Goal: Transaction & Acquisition: Book appointment/travel/reservation

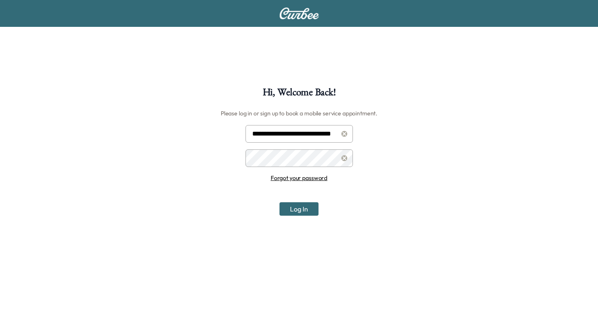
click at [300, 133] on input "**********" at bounding box center [299, 134] width 107 height 18
type input "**********"
click at [284, 210] on button "Log In" at bounding box center [299, 208] width 39 height 13
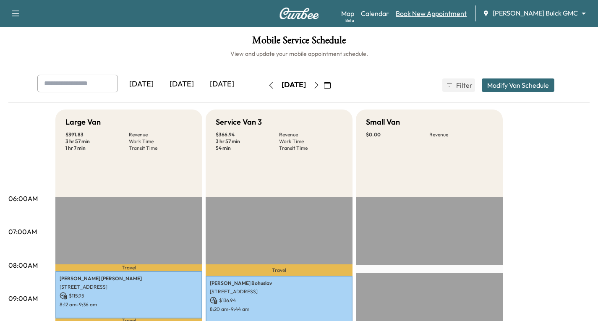
click at [467, 16] on link "Book New Appointment" at bounding box center [431, 13] width 71 height 10
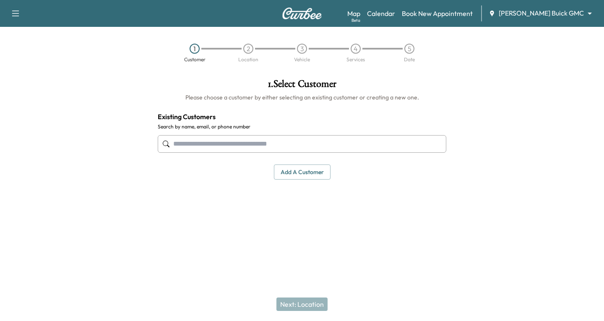
click at [194, 146] on input "text" at bounding box center [302, 144] width 289 height 18
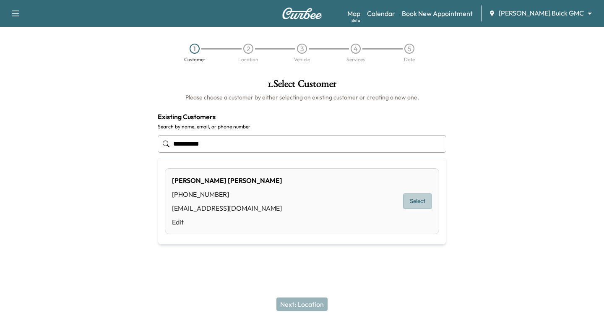
click at [418, 199] on button "Select" at bounding box center [417, 201] width 29 height 16
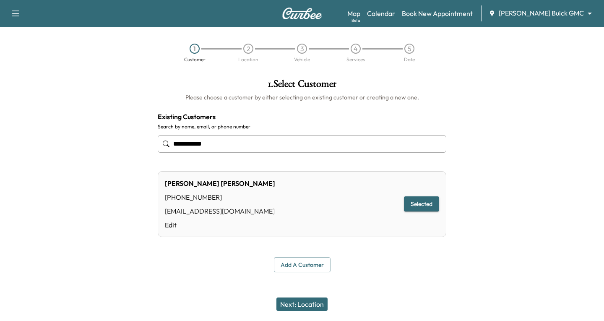
type input "**********"
click at [299, 300] on button "Next: Location" at bounding box center [302, 304] width 51 height 13
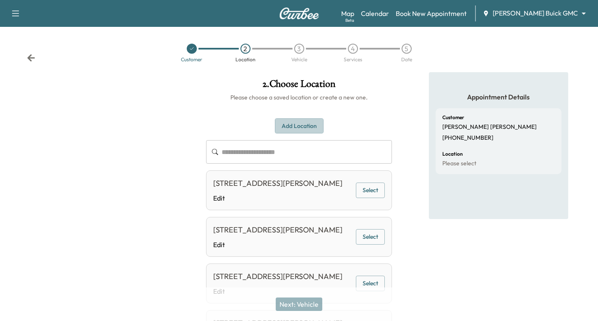
click at [292, 123] on button "Add Location" at bounding box center [299, 126] width 49 height 16
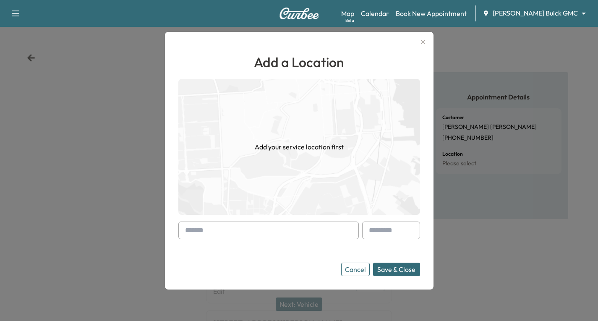
click at [187, 229] on div at bounding box center [187, 230] width 10 height 10
click at [184, 230] on div at bounding box center [268, 231] width 180 height 18
click at [183, 232] on input "text" at bounding box center [268, 231] width 180 height 18
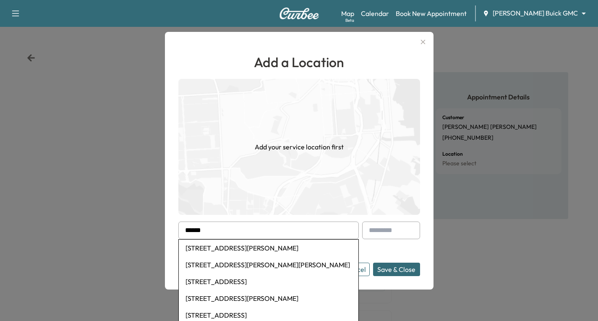
click at [243, 299] on li "[STREET_ADDRESS][PERSON_NAME]" at bounding box center [269, 298] width 180 height 17
type input "**********"
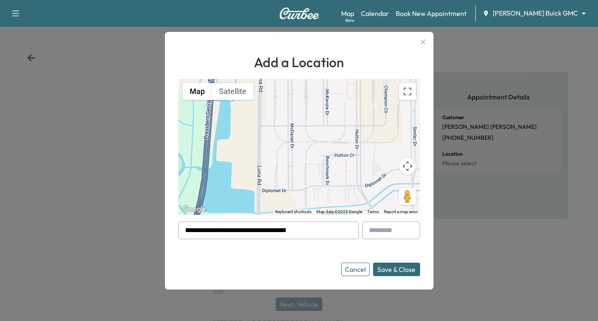
click at [393, 269] on button "Save & Close" at bounding box center [396, 269] width 47 height 13
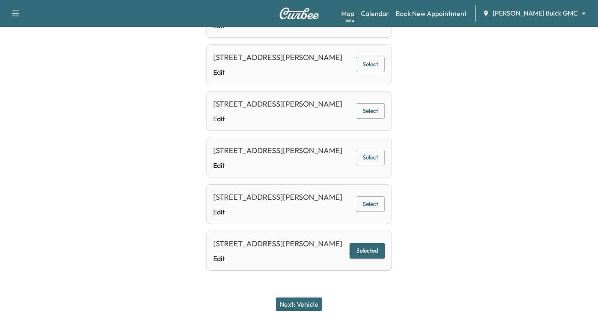
scroll to position [360, 0]
click at [368, 247] on button "Selected" at bounding box center [367, 251] width 35 height 16
click at [298, 303] on button "Next: Vehicle" at bounding box center [299, 304] width 47 height 13
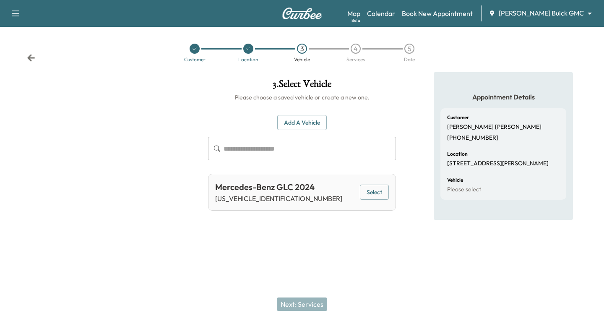
click at [381, 191] on button "Select" at bounding box center [374, 193] width 29 height 16
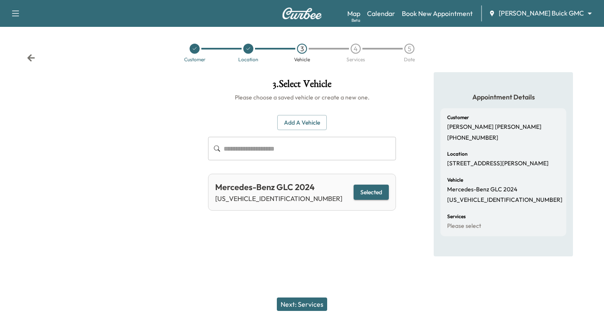
click at [298, 307] on button "Next: Services" at bounding box center [302, 304] width 50 height 13
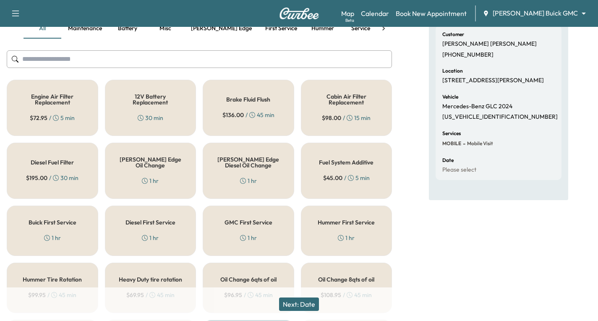
scroll to position [126, 0]
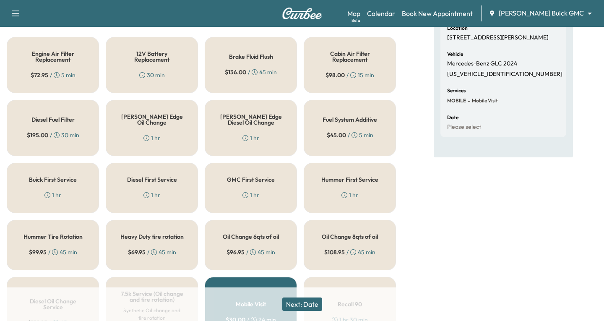
click at [583, 11] on body "Support Log Out Map Beta Calendar Book New Appointment [PERSON_NAME] Buick GMC …" at bounding box center [302, 34] width 604 height 321
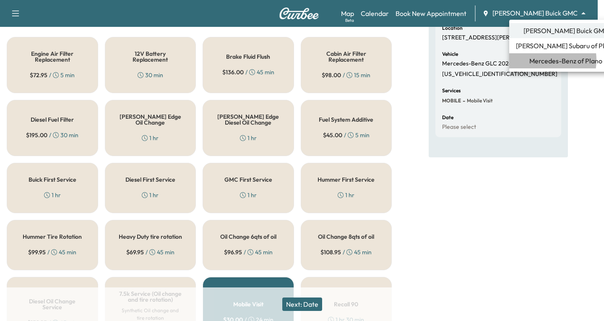
click at [538, 60] on span "Mercedes-Benz of Plano" at bounding box center [566, 61] width 73 height 10
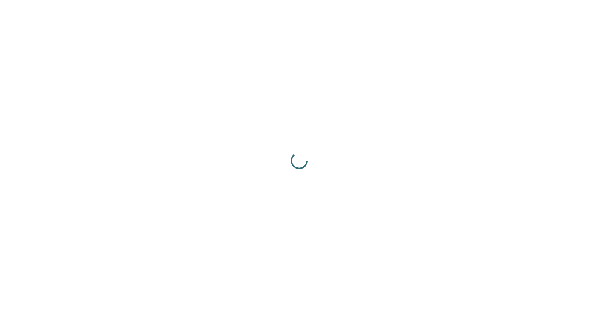
scroll to position [0, 0]
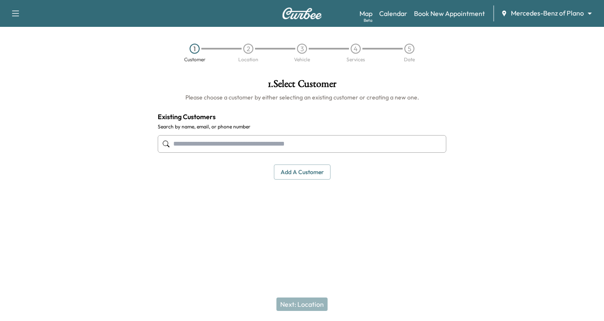
click at [199, 143] on input "text" at bounding box center [302, 144] width 289 height 18
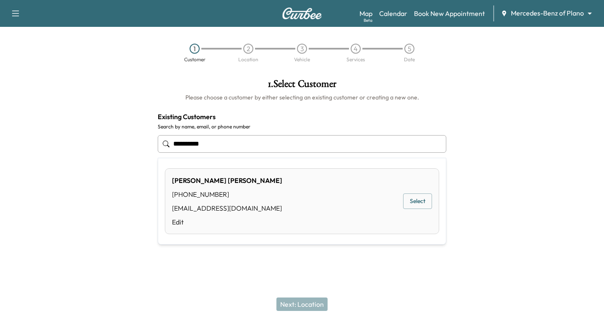
click at [415, 201] on button "Select" at bounding box center [417, 201] width 29 height 16
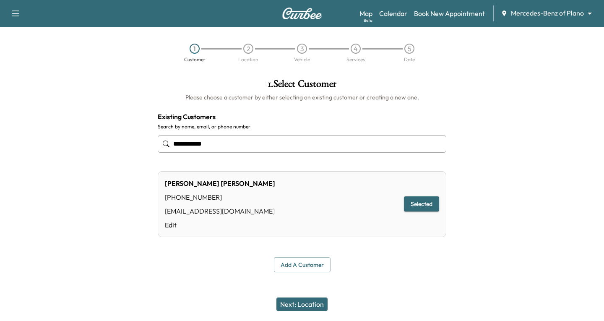
type input "**********"
click at [297, 300] on button "Next: Location" at bounding box center [302, 304] width 51 height 13
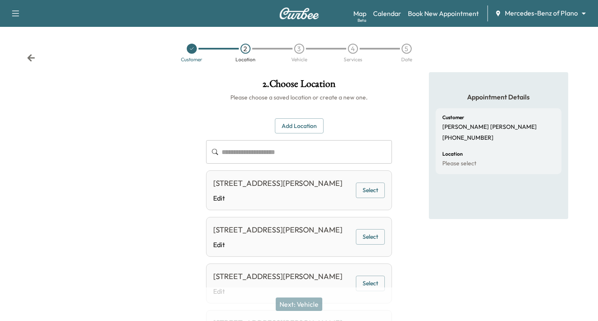
click at [284, 123] on button "Add Location" at bounding box center [299, 126] width 49 height 16
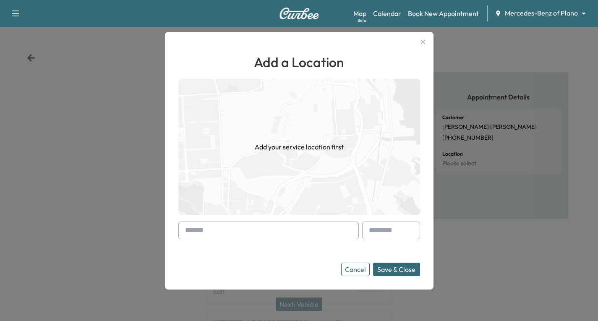
click at [182, 232] on div at bounding box center [268, 231] width 180 height 18
click at [182, 232] on input "text" at bounding box center [268, 231] width 180 height 18
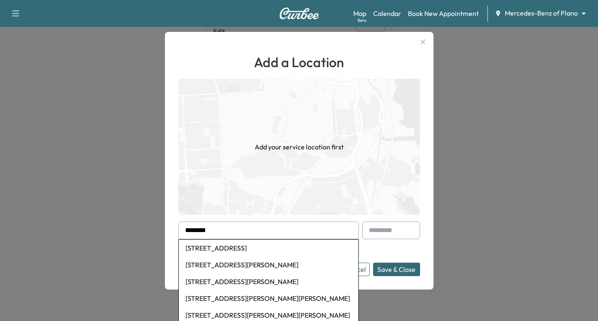
scroll to position [252, 0]
click at [248, 242] on li "[STREET_ADDRESS][PERSON_NAME]" at bounding box center [269, 248] width 180 height 17
type input "**********"
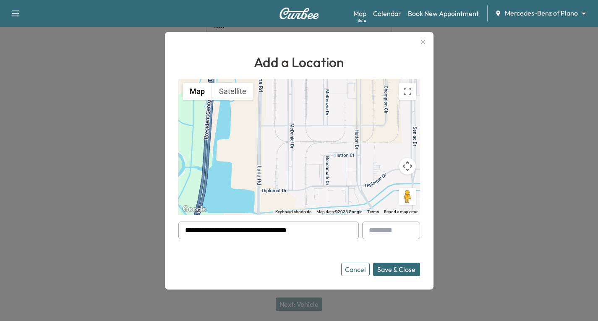
click at [397, 270] on button "Save & Close" at bounding box center [396, 269] width 47 height 13
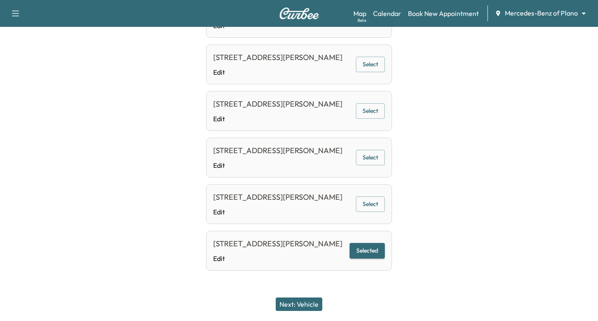
scroll to position [360, 0]
click at [360, 246] on button "Selected" at bounding box center [367, 251] width 35 height 16
click at [311, 304] on button "Next: Vehicle" at bounding box center [299, 304] width 47 height 13
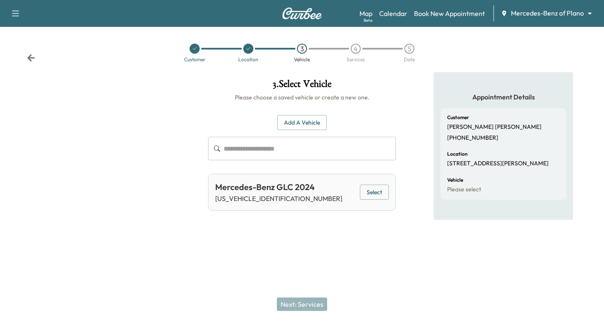
click at [375, 188] on button "Select" at bounding box center [374, 193] width 29 height 16
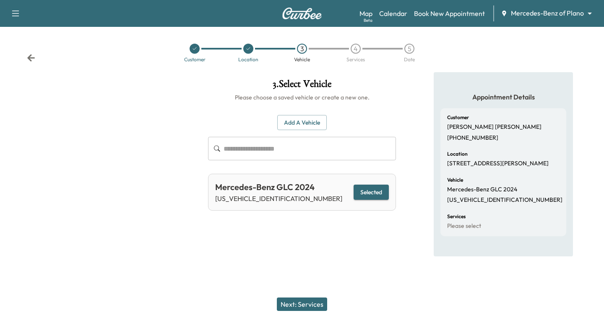
click at [302, 303] on button "Next: Services" at bounding box center [302, 304] width 50 height 13
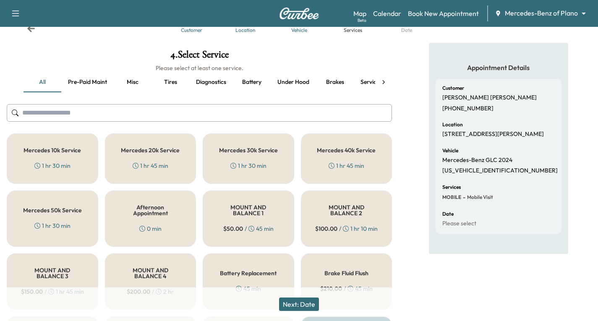
scroll to position [42, 0]
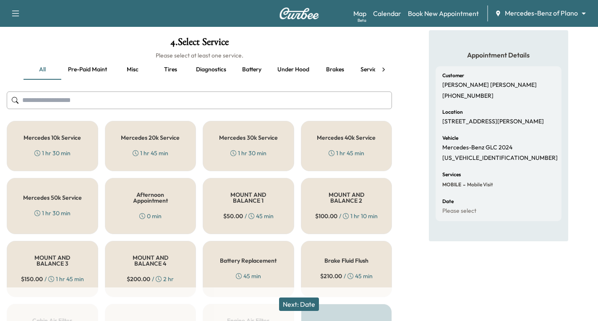
click at [135, 140] on h5 "Mercedes 20k Service" at bounding box center [150, 138] width 59 height 6
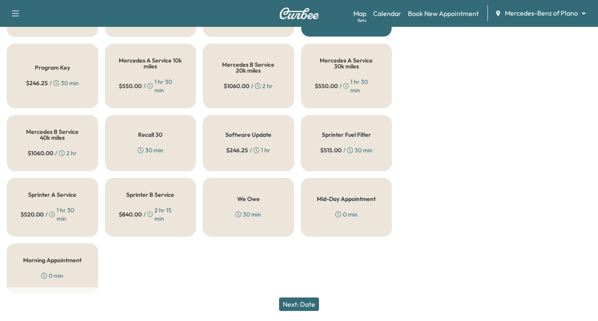
scroll to position [371, 0]
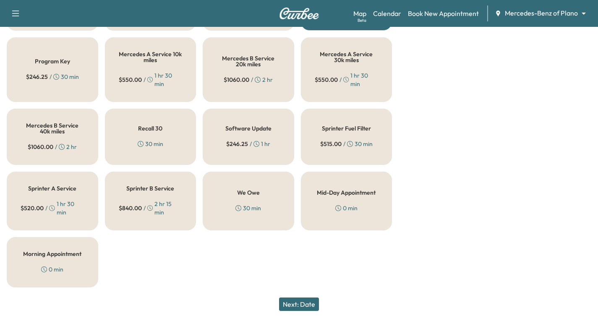
click at [312, 306] on button "Next: Date" at bounding box center [299, 304] width 40 height 13
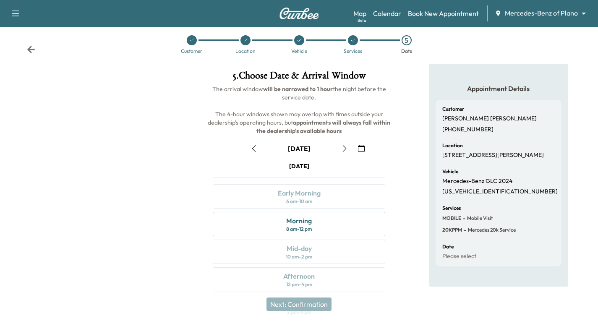
scroll to position [99, 0]
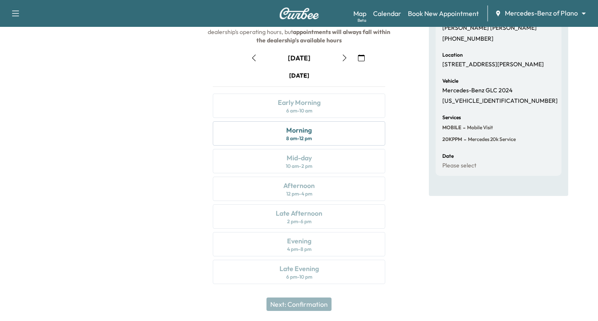
click at [360, 57] on icon "button" at bounding box center [361, 58] width 7 height 7
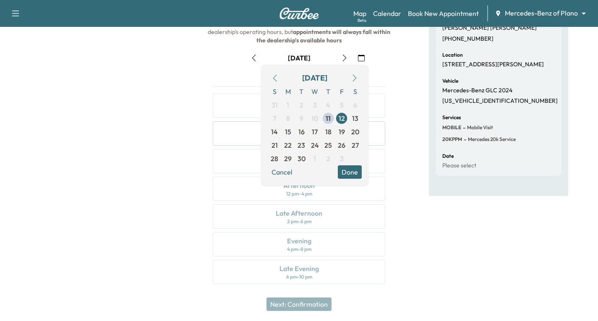
click at [342, 59] on icon "button" at bounding box center [344, 58] width 7 height 7
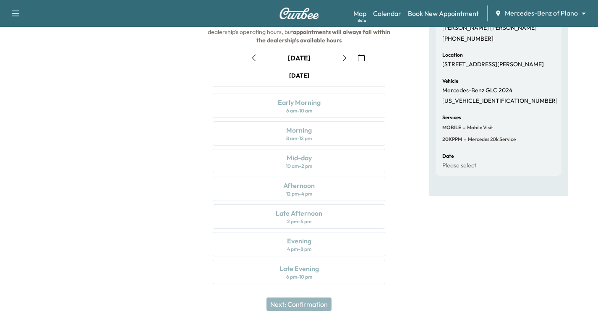
click at [356, 59] on button "button" at bounding box center [361, 57] width 14 height 13
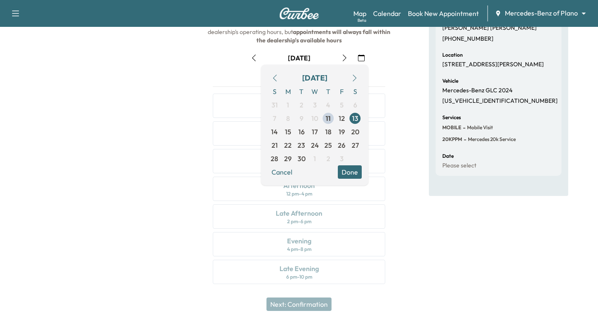
click at [354, 76] on icon "button" at bounding box center [354, 78] width 7 height 7
click at [317, 146] on span "22" at bounding box center [315, 145] width 8 height 10
click at [340, 169] on button "Done" at bounding box center [350, 171] width 24 height 13
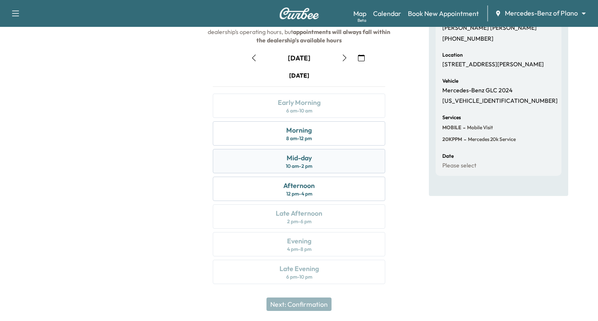
click at [345, 159] on div "Mid-day 10 am - 2 pm" at bounding box center [299, 161] width 172 height 24
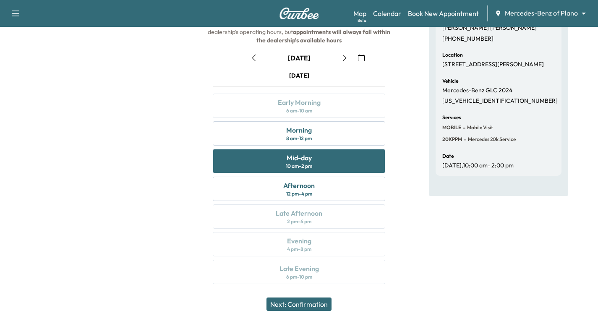
click at [294, 307] on button "Next: Confirmation" at bounding box center [299, 304] width 65 height 13
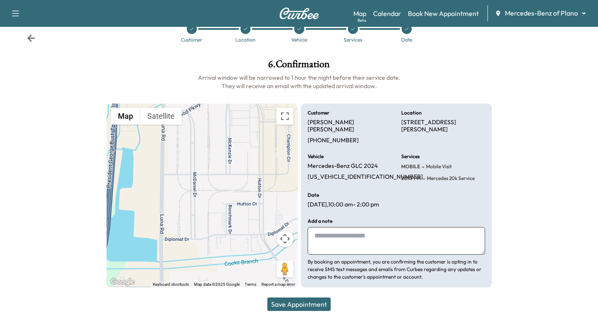
click at [326, 237] on textarea at bounding box center [397, 241] width 178 height 28
type textarea "**********"
click at [312, 301] on button "Save Appointment" at bounding box center [298, 304] width 63 height 13
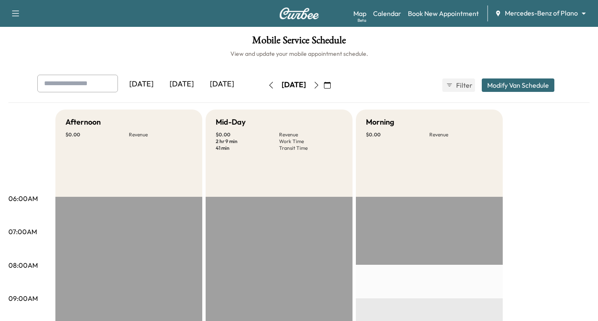
click at [331, 86] on icon "button" at bounding box center [327, 85] width 7 height 7
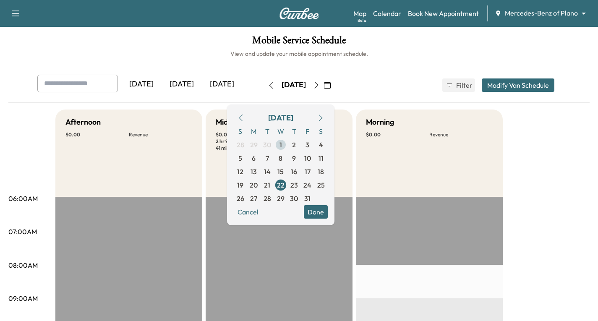
click at [282, 144] on span "1" at bounding box center [281, 145] width 3 height 10
click at [318, 84] on icon "button" at bounding box center [316, 85] width 4 height 7
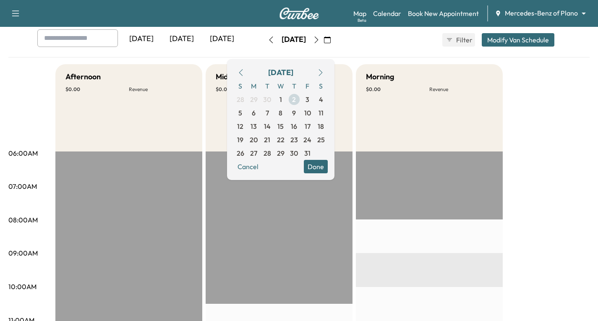
scroll to position [42, 0]
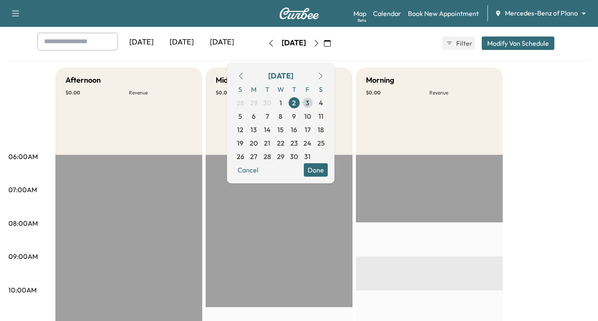
click at [309, 105] on span "3" at bounding box center [308, 103] width 4 height 10
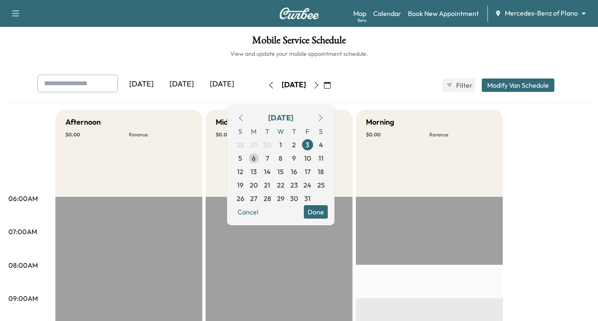
click at [256, 162] on span "6" at bounding box center [254, 158] width 4 height 10
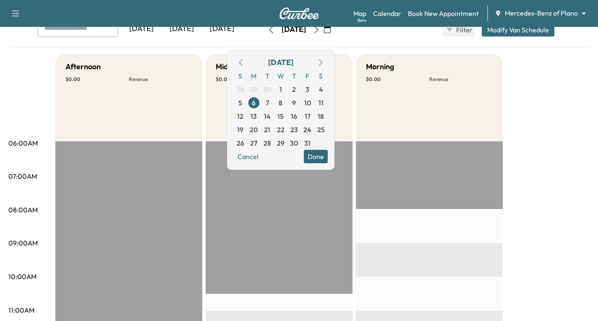
scroll to position [49, 0]
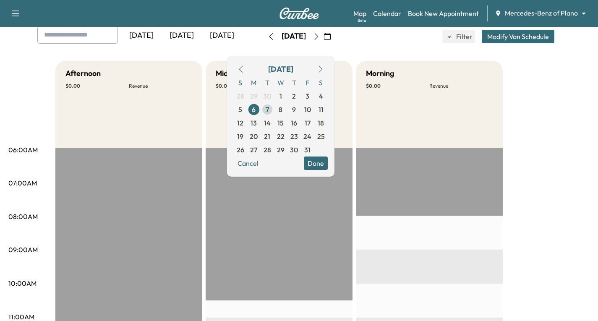
click at [269, 110] on span "7" at bounding box center [267, 110] width 3 height 10
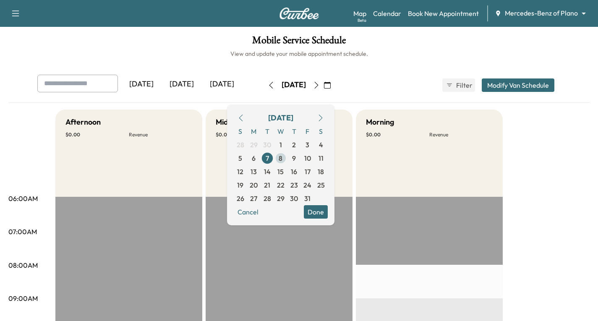
click at [282, 155] on span "8" at bounding box center [281, 158] width 4 height 10
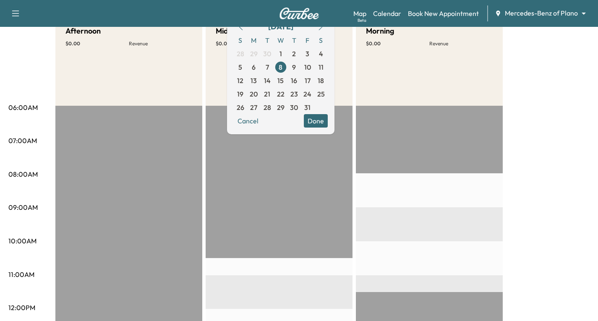
scroll to position [42, 0]
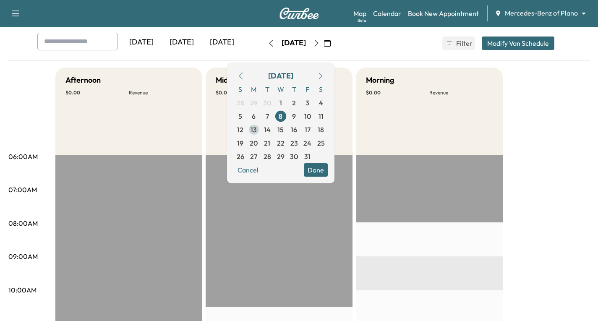
click at [261, 132] on span "13" at bounding box center [253, 129] width 13 height 13
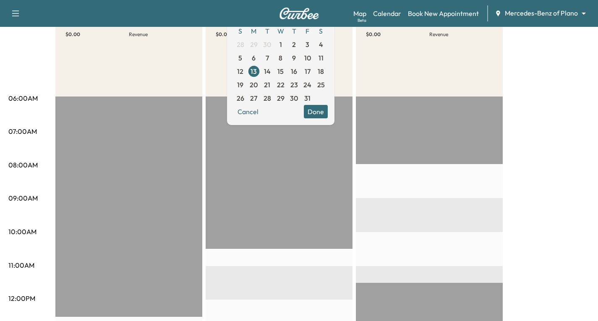
scroll to position [84, 0]
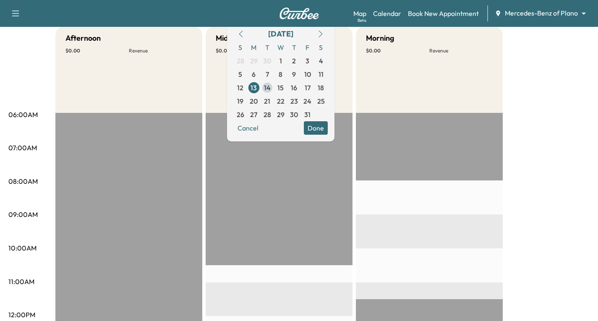
click at [271, 89] on span "14" at bounding box center [267, 88] width 7 height 10
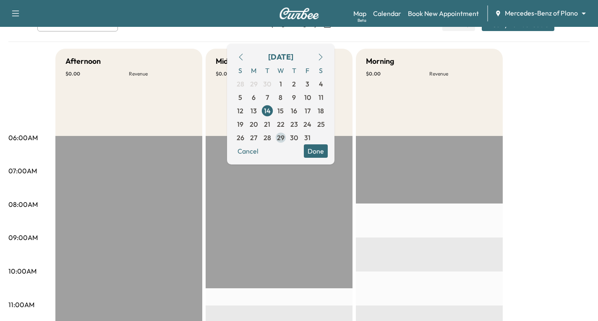
scroll to position [42, 0]
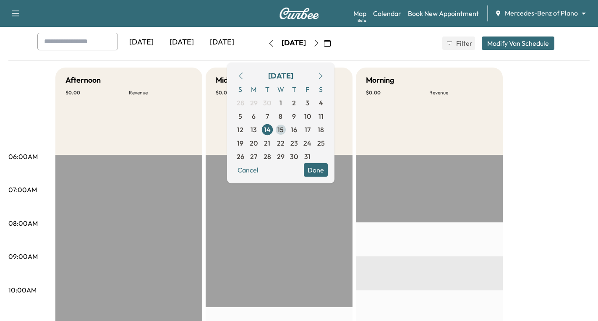
click at [284, 132] on span "15" at bounding box center [280, 130] width 6 height 10
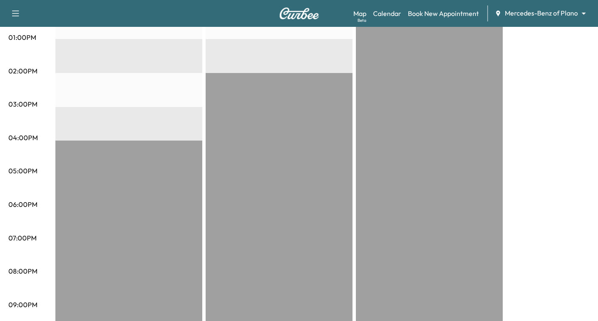
scroll to position [420, 0]
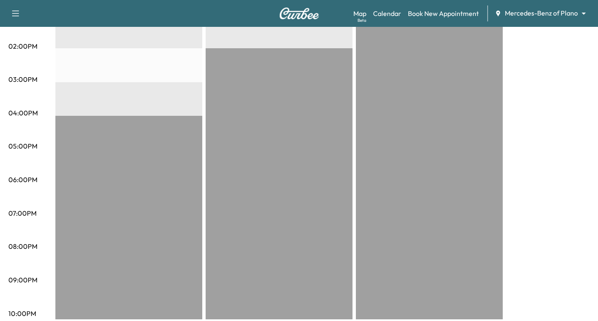
click at [561, 222] on div "Afternoon $ 0.00 Revenue EST Start Mid-Day $ 0.00 Revenue EST Start Morning $ 0…" at bounding box center [322, 5] width 534 height 630
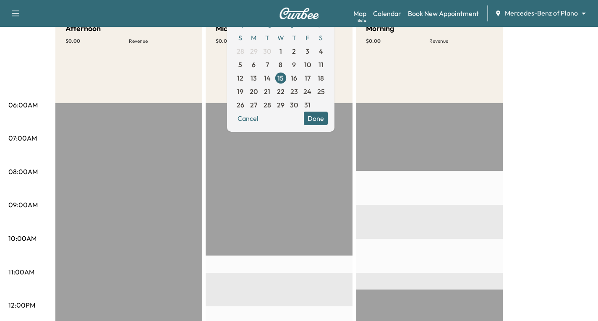
scroll to position [0, 0]
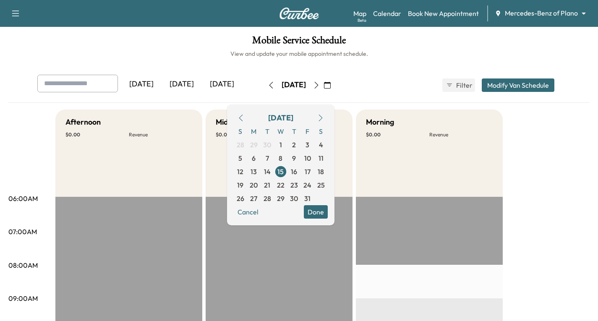
click at [328, 210] on button "Done" at bounding box center [316, 211] width 24 height 13
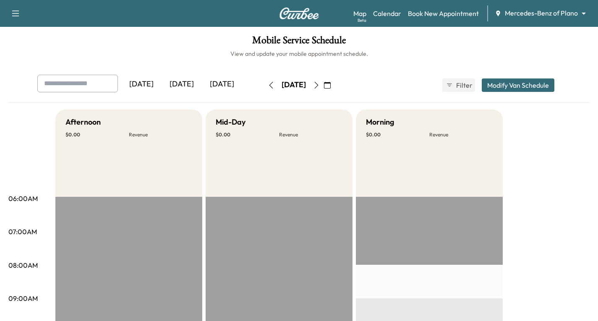
click at [331, 83] on icon "button" at bounding box center [327, 85] width 7 height 7
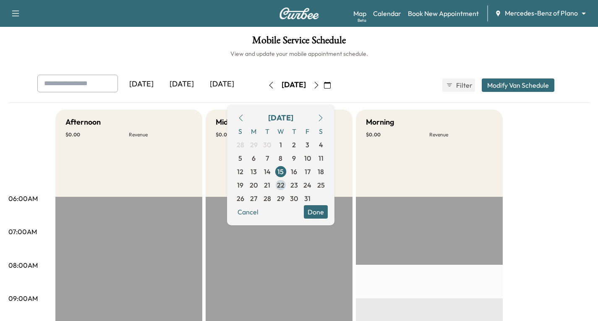
click at [285, 186] on span "22" at bounding box center [281, 185] width 8 height 10
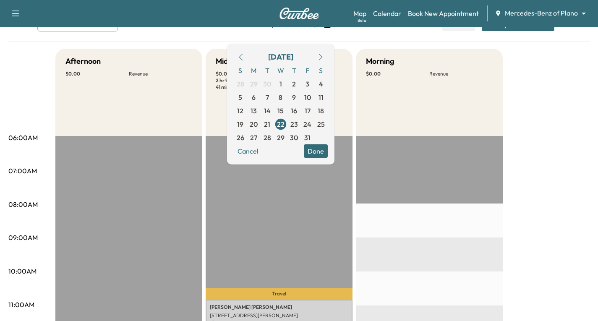
scroll to position [42, 0]
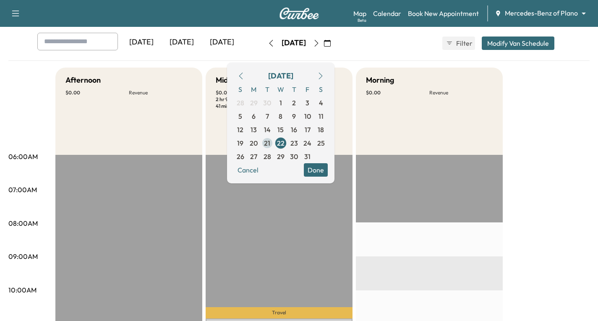
click at [270, 141] on span "21" at bounding box center [267, 143] width 6 height 10
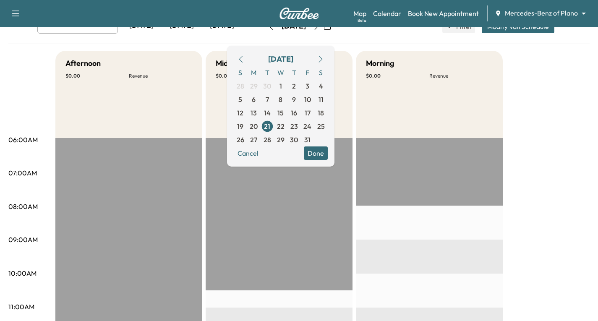
scroll to position [42, 0]
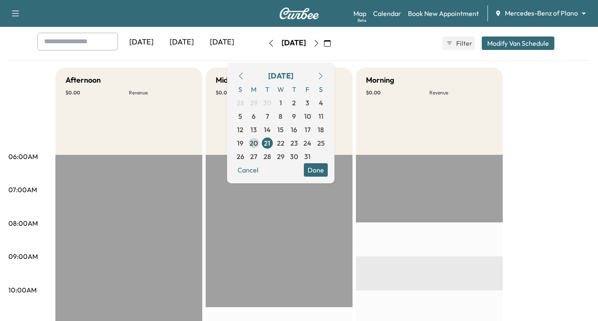
click at [258, 140] on span "20" at bounding box center [254, 143] width 8 height 10
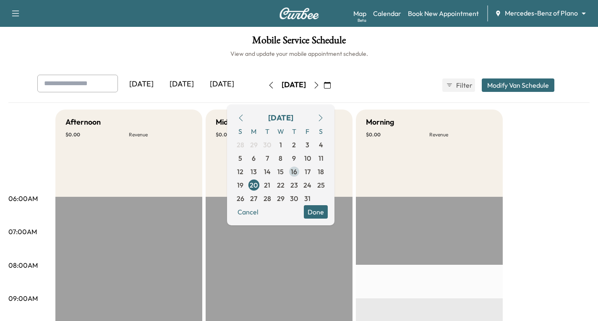
click at [297, 174] on span "16" at bounding box center [294, 172] width 6 height 10
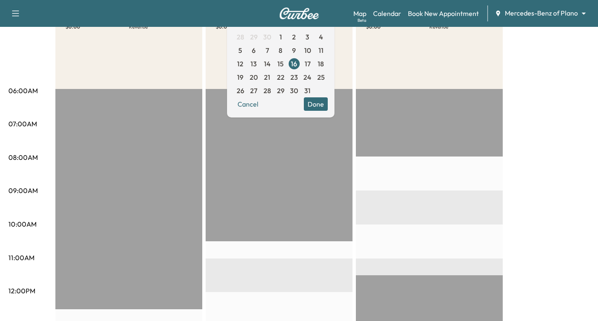
scroll to position [84, 0]
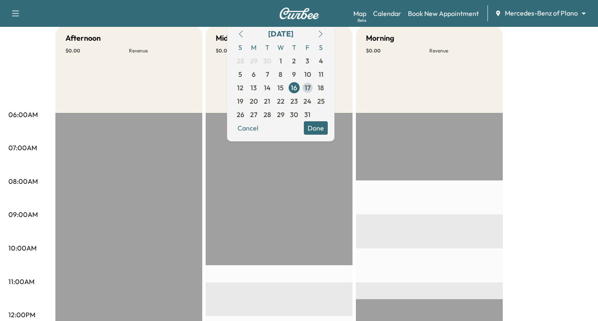
click at [311, 85] on span "17" at bounding box center [308, 88] width 6 height 10
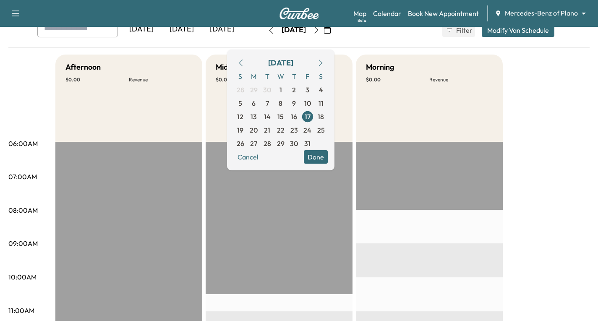
scroll to position [42, 0]
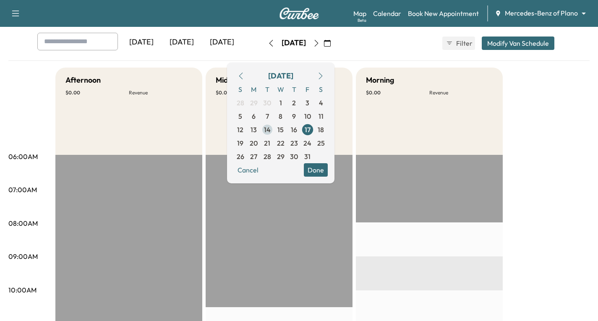
click at [271, 126] on span "14" at bounding box center [267, 130] width 7 height 10
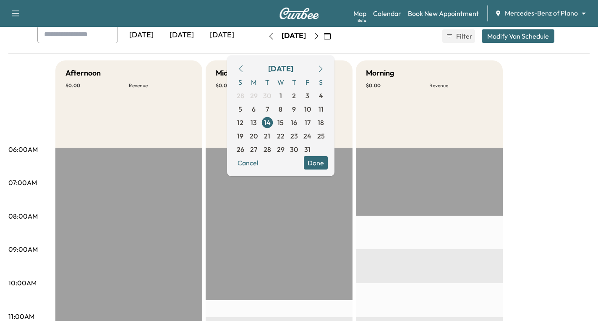
scroll to position [42, 0]
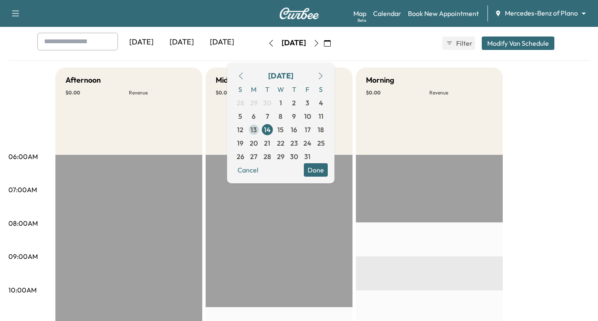
click at [257, 127] on span "13" at bounding box center [254, 130] width 6 height 10
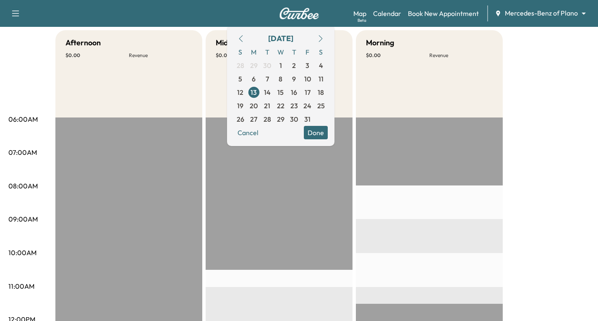
scroll to position [42, 0]
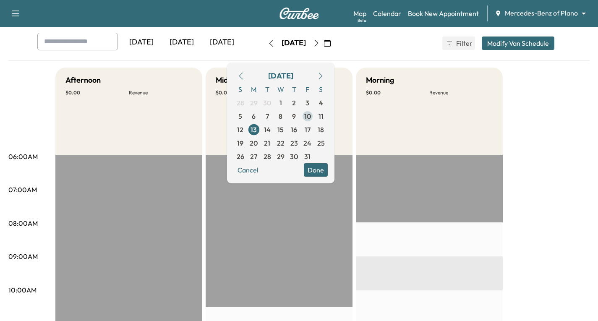
click at [311, 116] on span "10" at bounding box center [307, 116] width 7 height 10
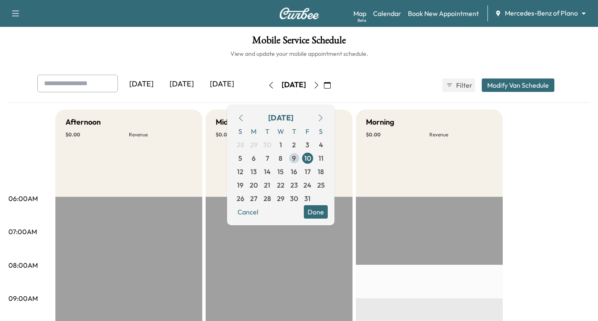
click at [296, 156] on span "9" at bounding box center [294, 158] width 4 height 10
click at [282, 157] on span "8" at bounding box center [281, 158] width 4 height 10
click at [287, 144] on span "1" at bounding box center [280, 144] width 13 height 13
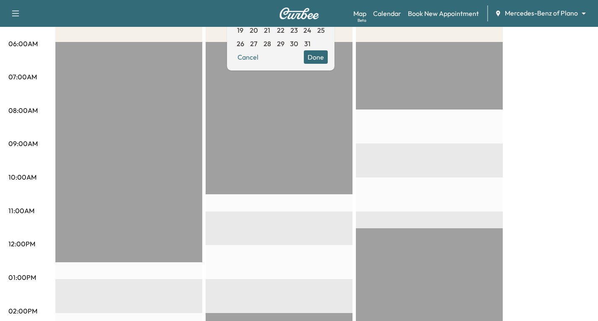
scroll to position [42, 0]
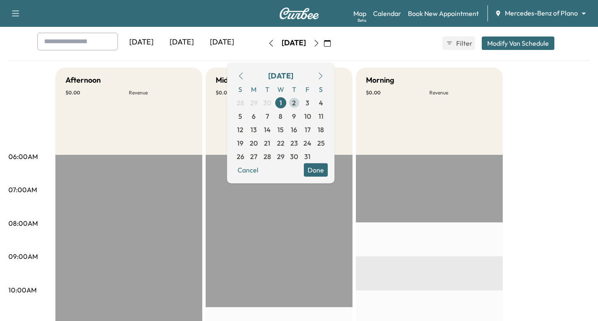
click at [296, 103] on span "2" at bounding box center [294, 103] width 4 height 10
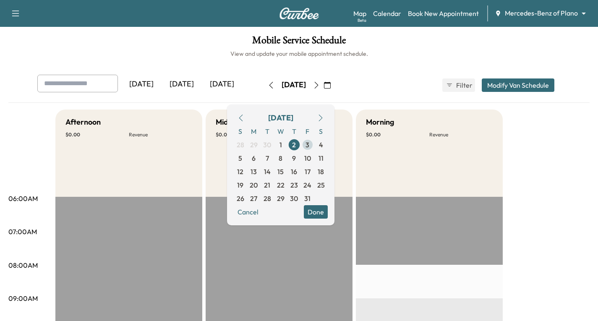
click at [314, 146] on span "3" at bounding box center [307, 144] width 13 height 13
click at [256, 160] on span "6" at bounding box center [254, 158] width 4 height 10
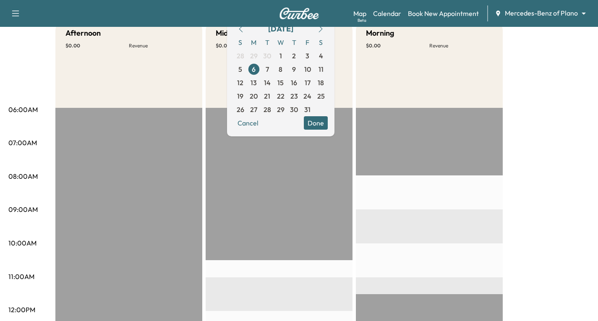
scroll to position [84, 0]
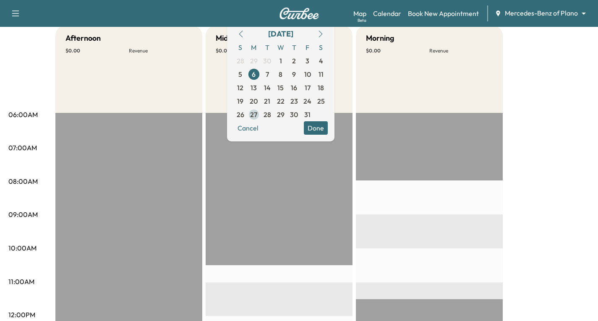
click at [257, 118] on span "27" at bounding box center [253, 115] width 7 height 10
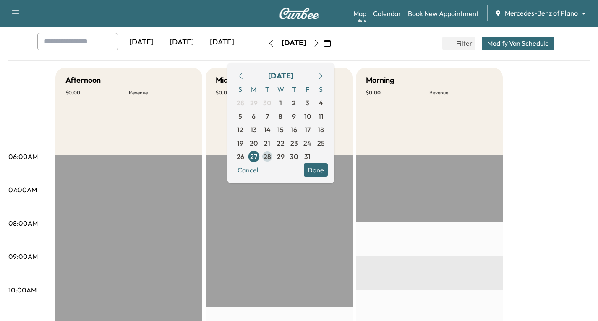
click at [271, 157] on span "28" at bounding box center [268, 157] width 8 height 10
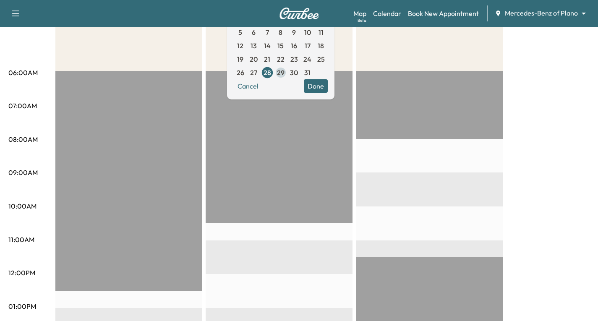
click at [285, 75] on span "29" at bounding box center [281, 73] width 8 height 10
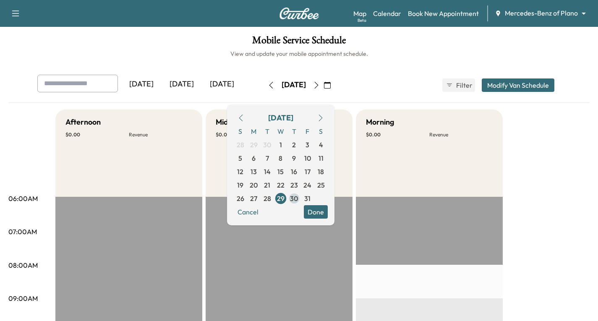
click at [298, 197] on span "30" at bounding box center [294, 198] width 8 height 10
click at [311, 198] on span "31" at bounding box center [307, 198] width 6 height 10
drag, startPoint x: 99, startPoint y: 48, endPoint x: 77, endPoint y: 28, distance: 30.0
click at [99, 48] on h1 "Mobile Service Schedule" at bounding box center [298, 42] width 581 height 14
